Goal: Transaction & Acquisition: Download file/media

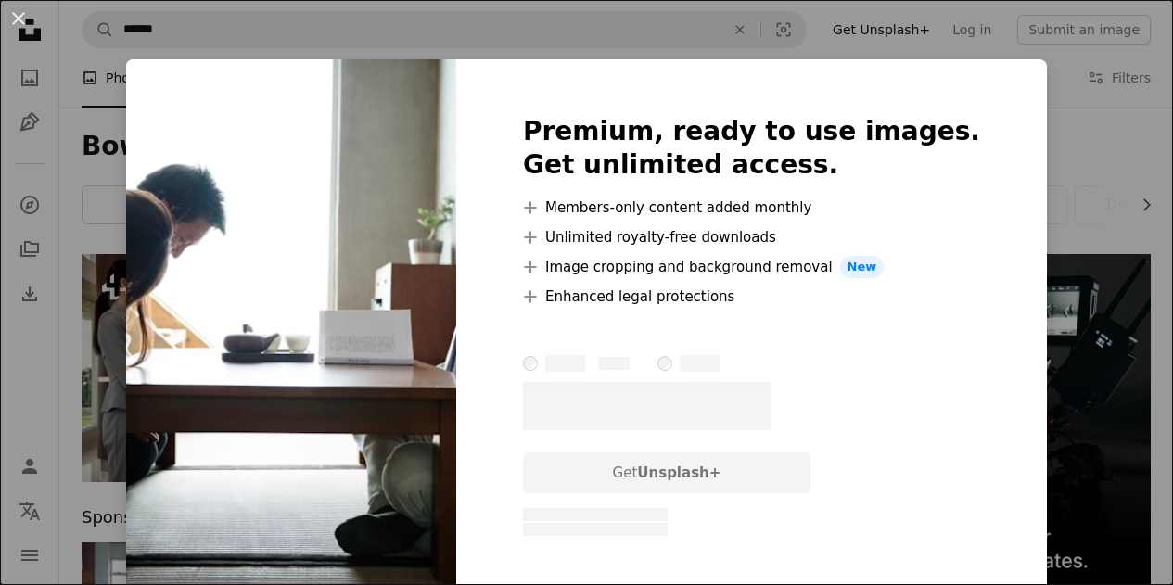
scroll to position [835, 0]
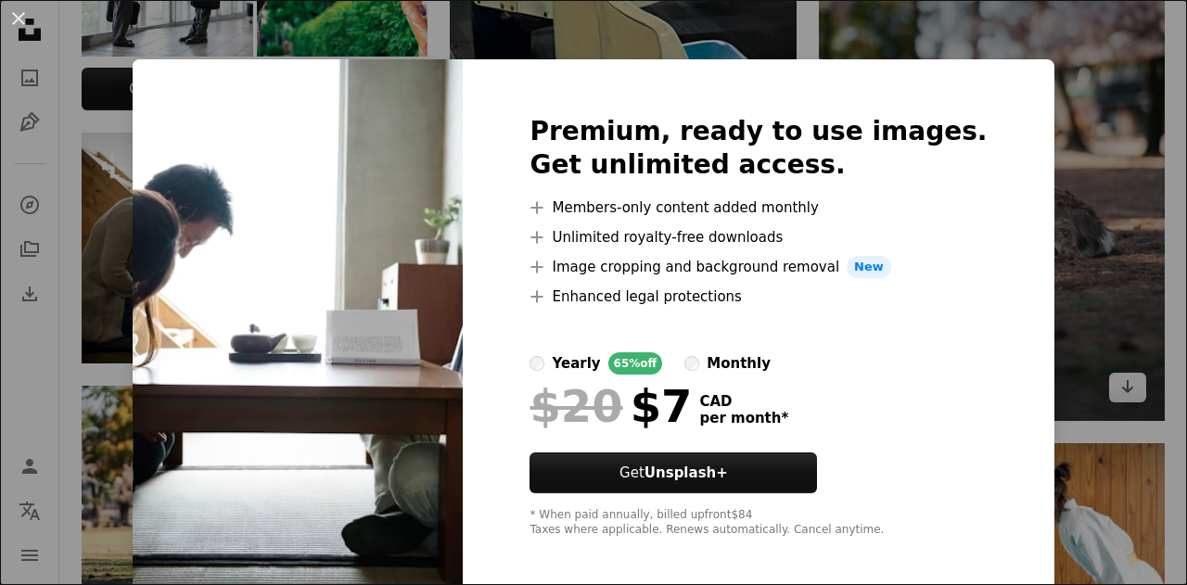
click at [1057, 90] on div "An X shape Premium, ready to use images. Get unlimited access. A plus sign Memb…" at bounding box center [593, 292] width 1187 height 585
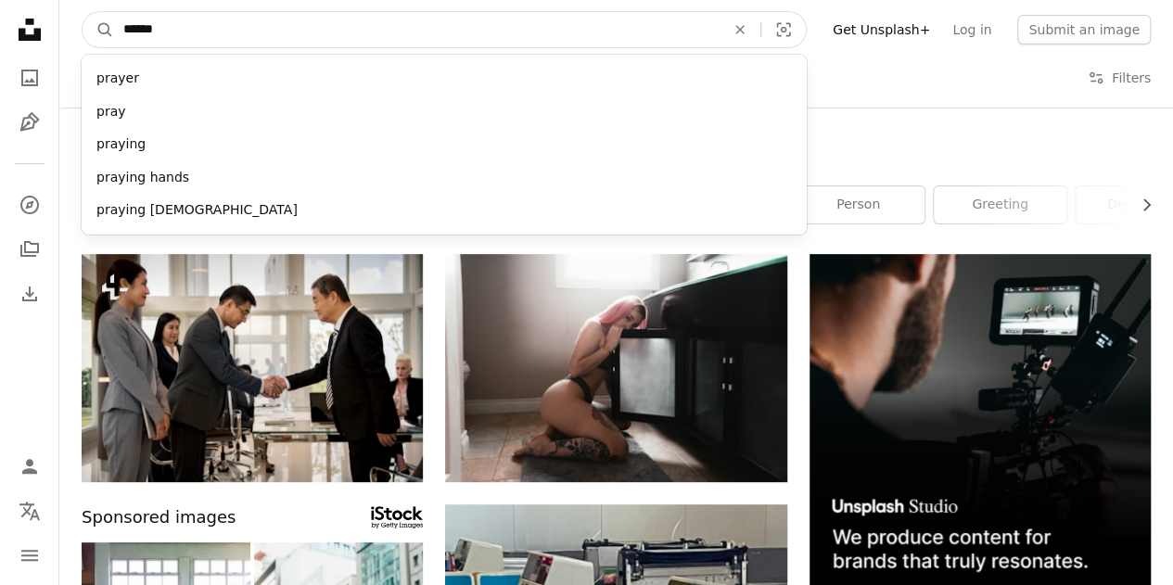
type input "*******"
click button "A magnifying glass" at bounding box center [99, 29] width 32 height 35
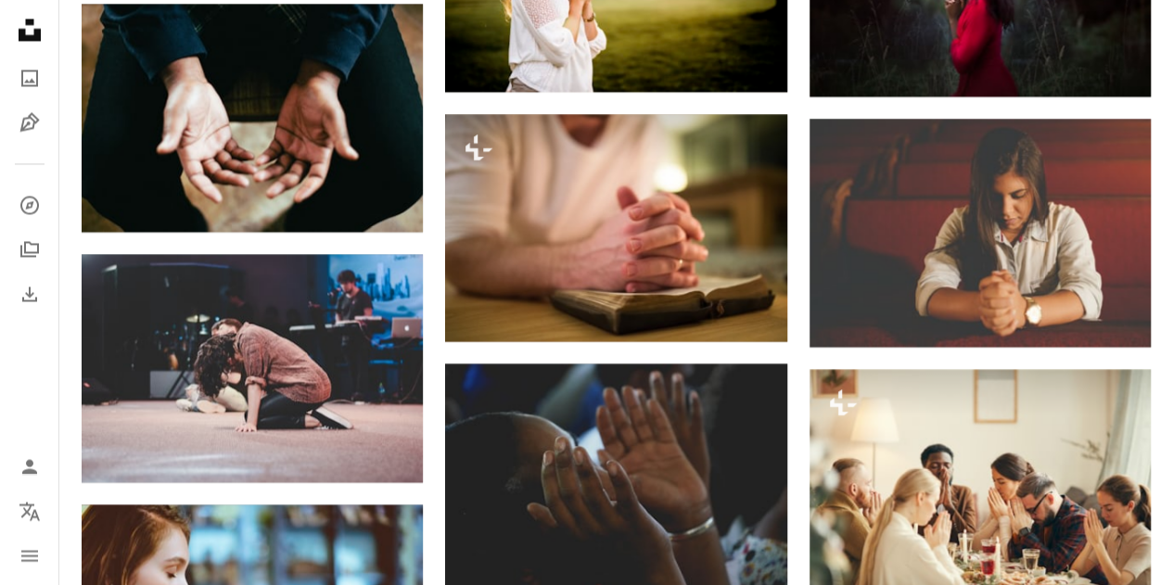
scroll to position [1670, 0]
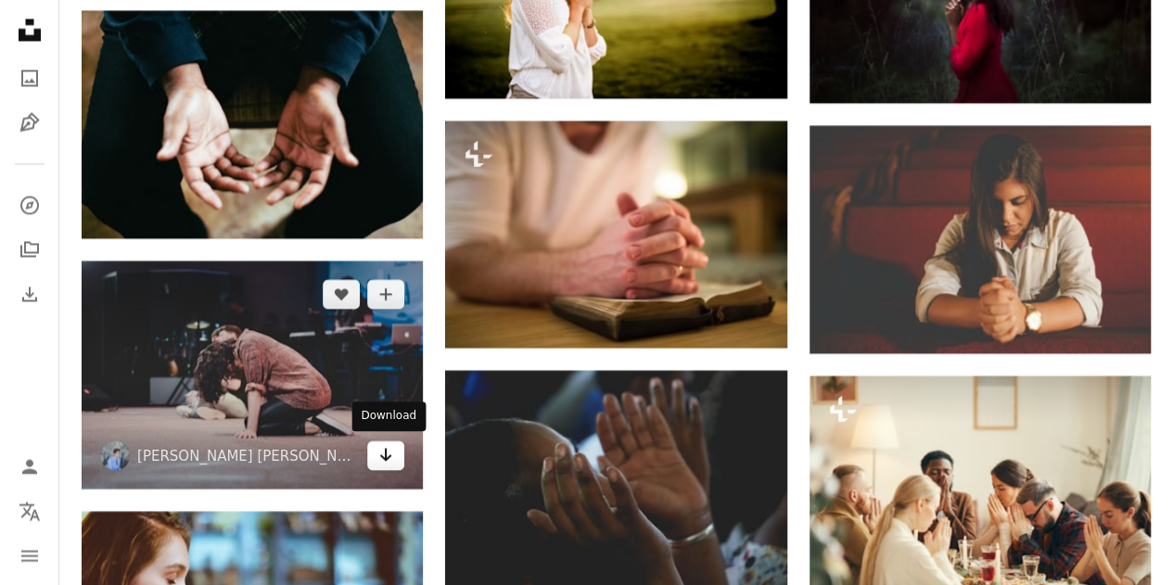
click at [388, 456] on icon "Arrow pointing down" at bounding box center [385, 454] width 15 height 22
